Goal: Transaction & Acquisition: Purchase product/service

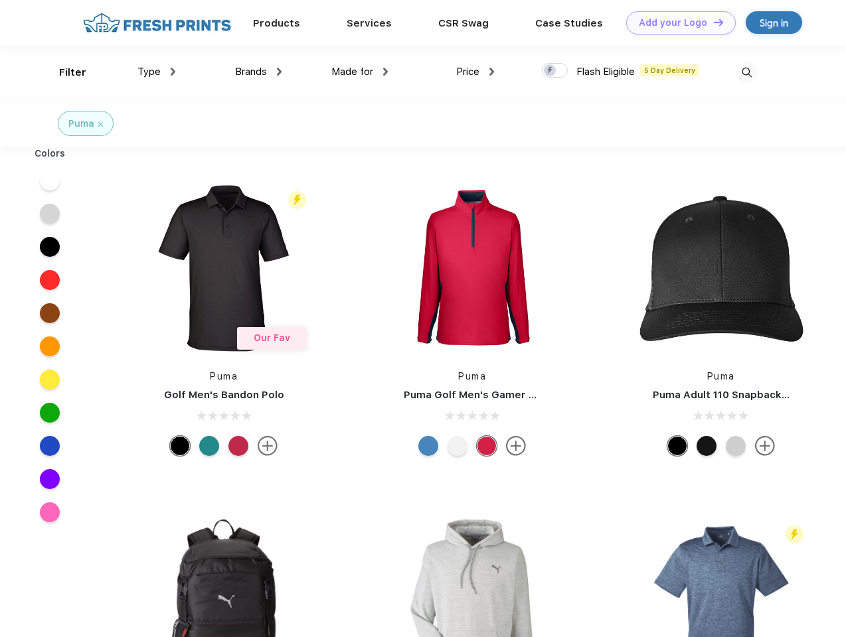
click at [676, 23] on link "Add your Logo Design Tool" at bounding box center [681, 22] width 110 height 23
click at [0, 0] on div "Design Tool" at bounding box center [0, 0] width 0 height 0
click at [713, 22] on link "Add your Logo Design Tool" at bounding box center [681, 22] width 110 height 23
click at [64, 72] on div "Filter" at bounding box center [72, 72] width 27 height 15
click at [157, 72] on span "Type" at bounding box center [148, 72] width 23 height 12
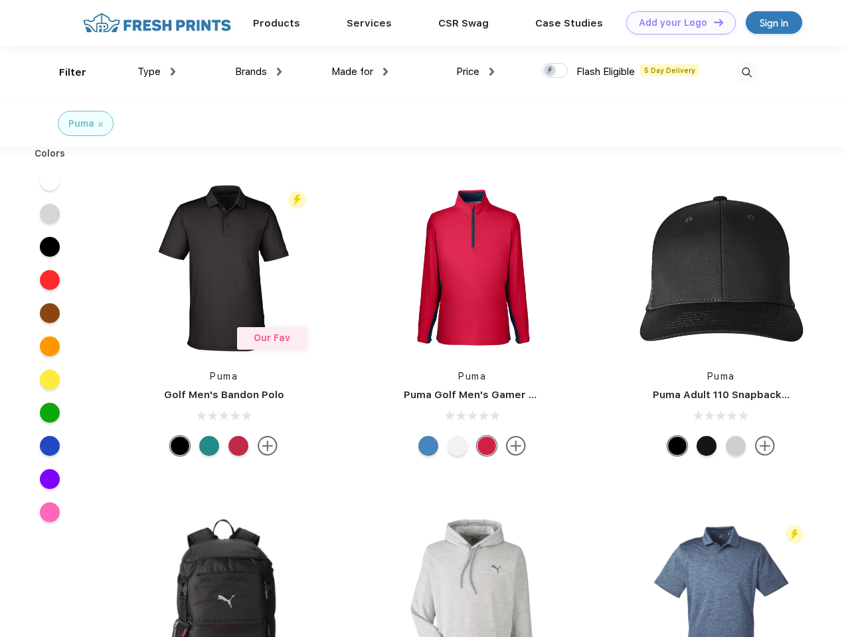
click at [258, 72] on span "Brands" at bounding box center [251, 72] width 32 height 12
click at [360, 72] on span "Made for" at bounding box center [352, 72] width 42 height 12
click at [475, 72] on span "Price" at bounding box center [467, 72] width 23 height 12
click at [555, 71] on div at bounding box center [555, 70] width 26 height 15
click at [550, 71] on input "checkbox" at bounding box center [546, 66] width 9 height 9
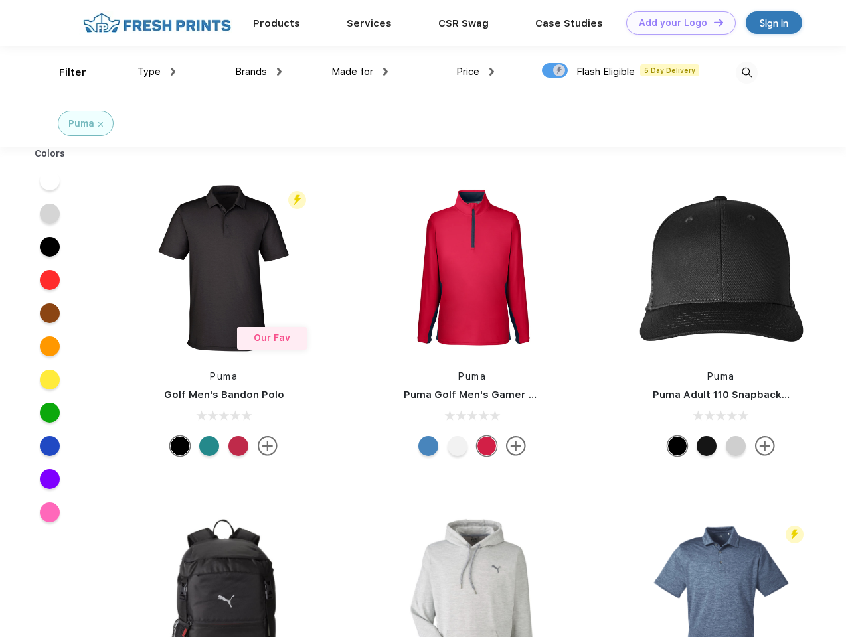
click at [746, 72] on img at bounding box center [747, 73] width 22 height 22
